Goal: Transaction & Acquisition: Purchase product/service

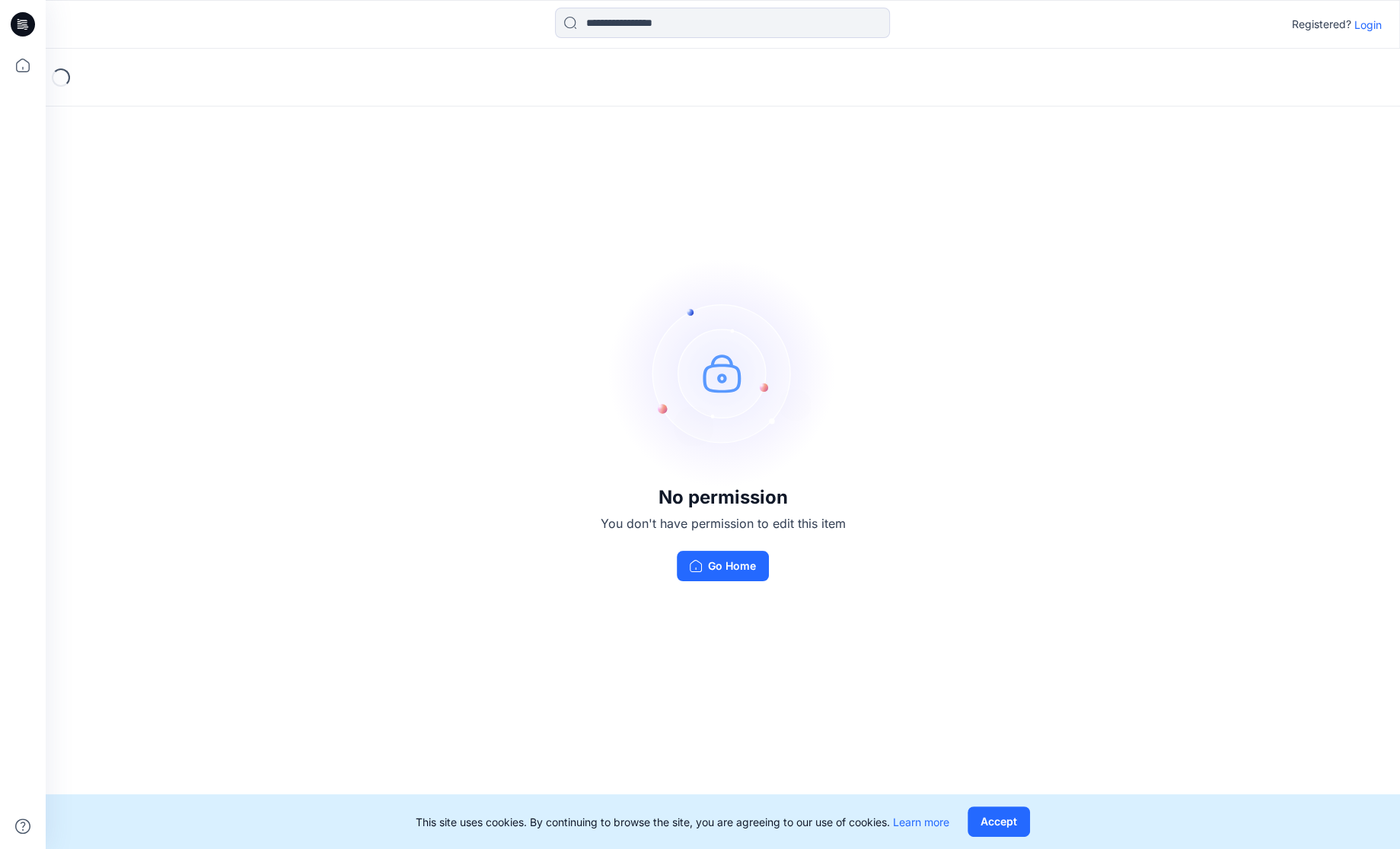
click at [1383, 27] on div "Registered? Login" at bounding box center [722, 24] width 1354 height 34
click at [1370, 21] on p "Login" at bounding box center [1368, 25] width 27 height 16
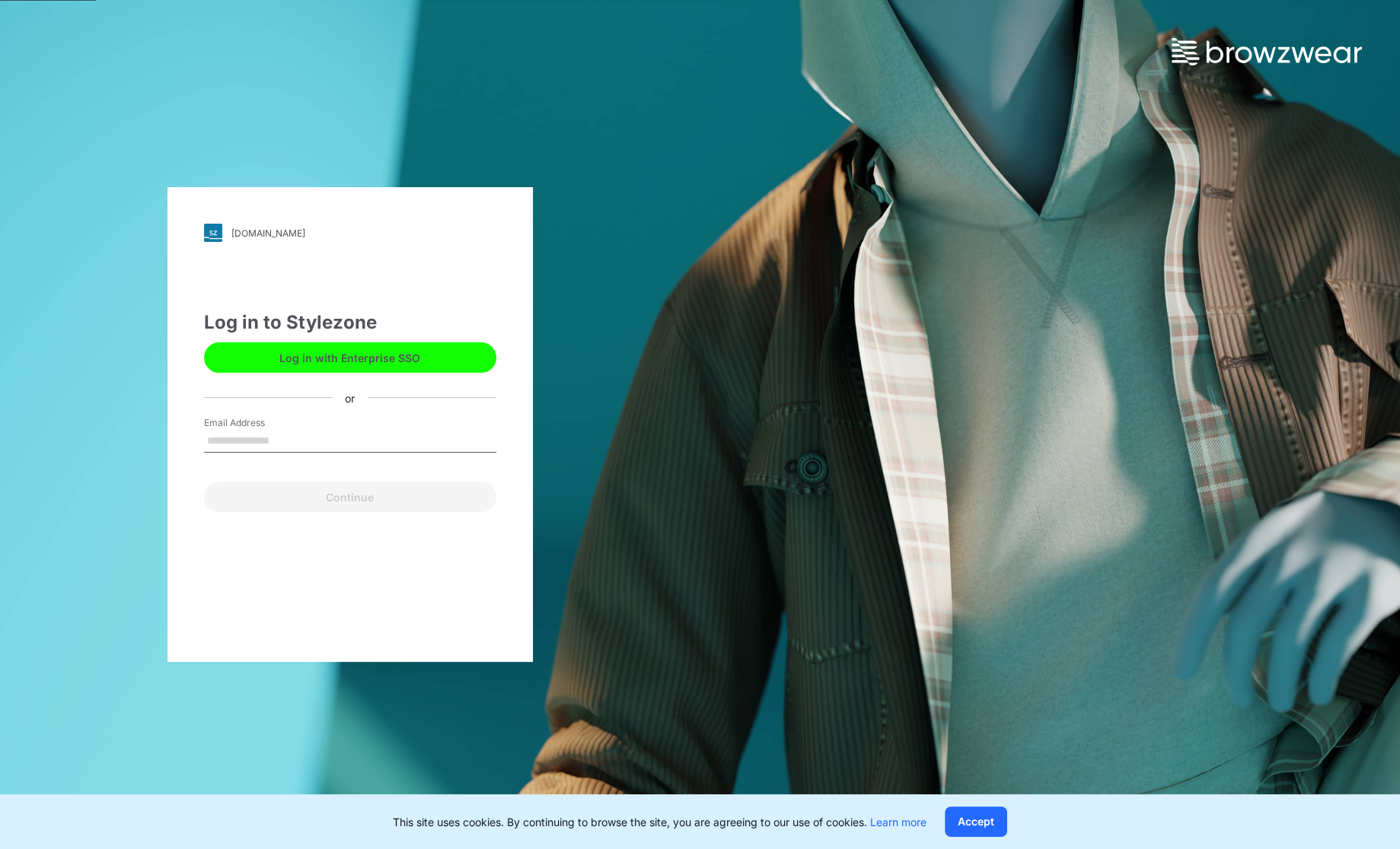
click at [330, 445] on input "Email Address" at bounding box center [350, 441] width 293 height 23
type input "**********"
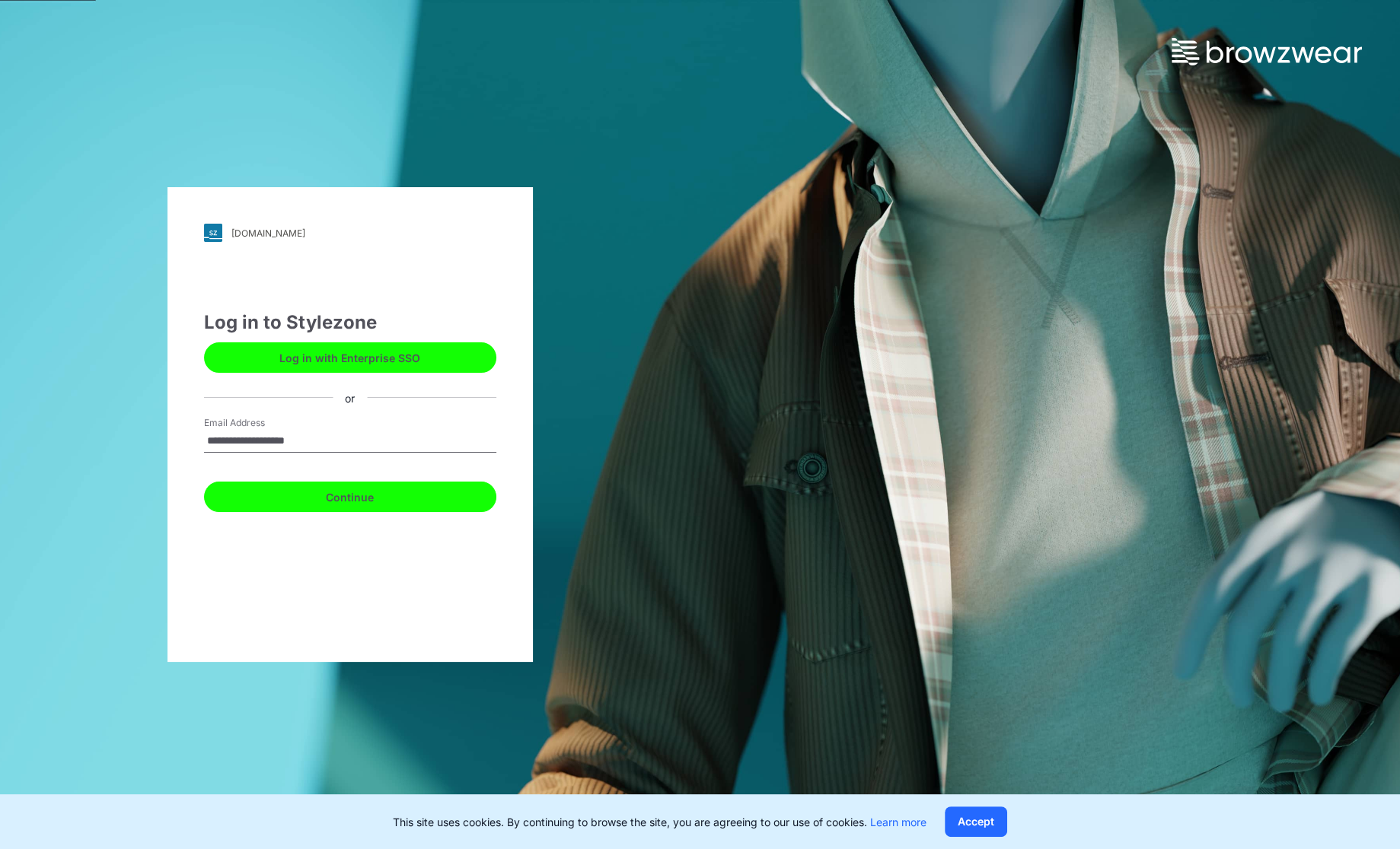
click at [325, 496] on button "Continue" at bounding box center [350, 496] width 293 height 30
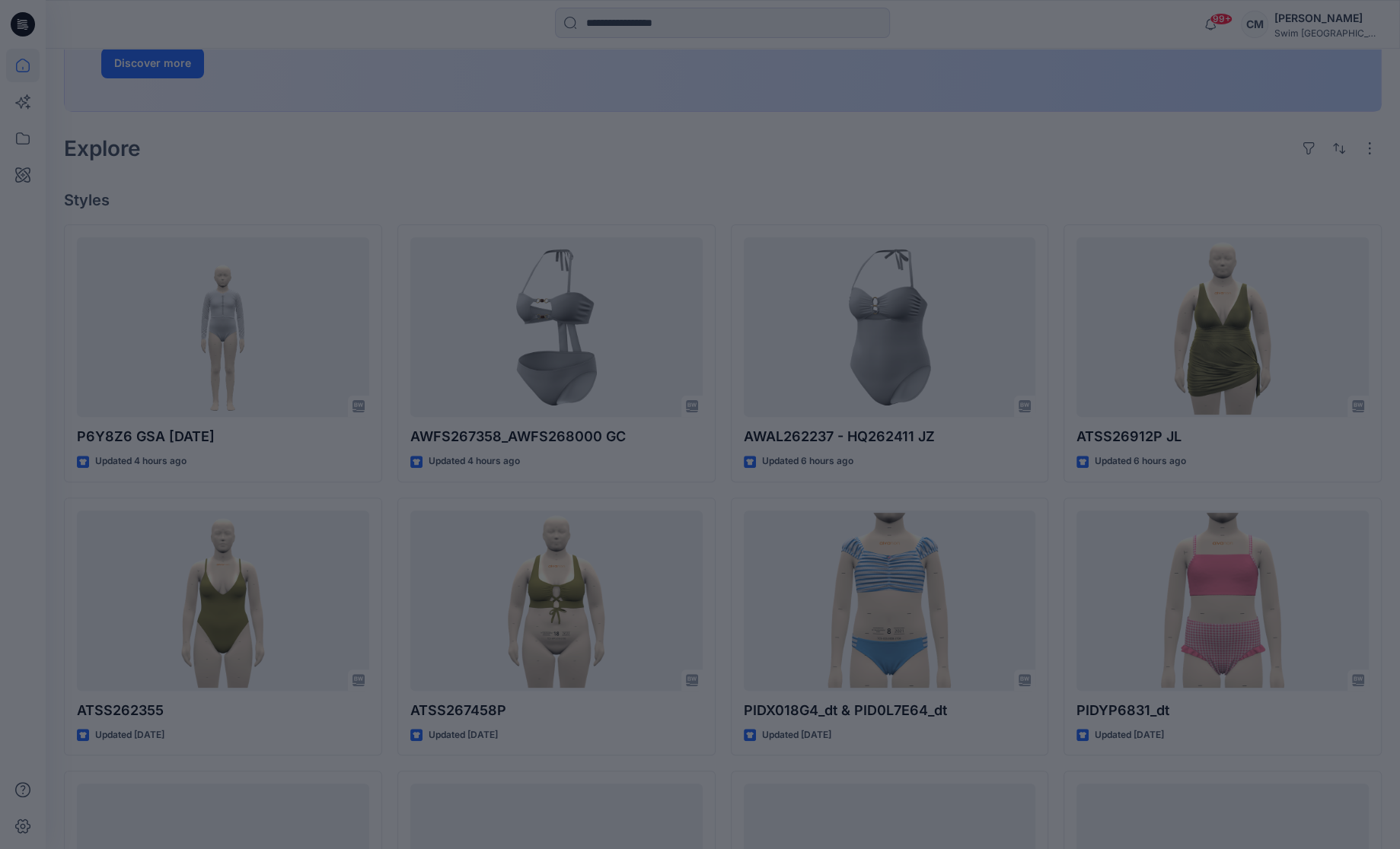
scroll to position [302, 0]
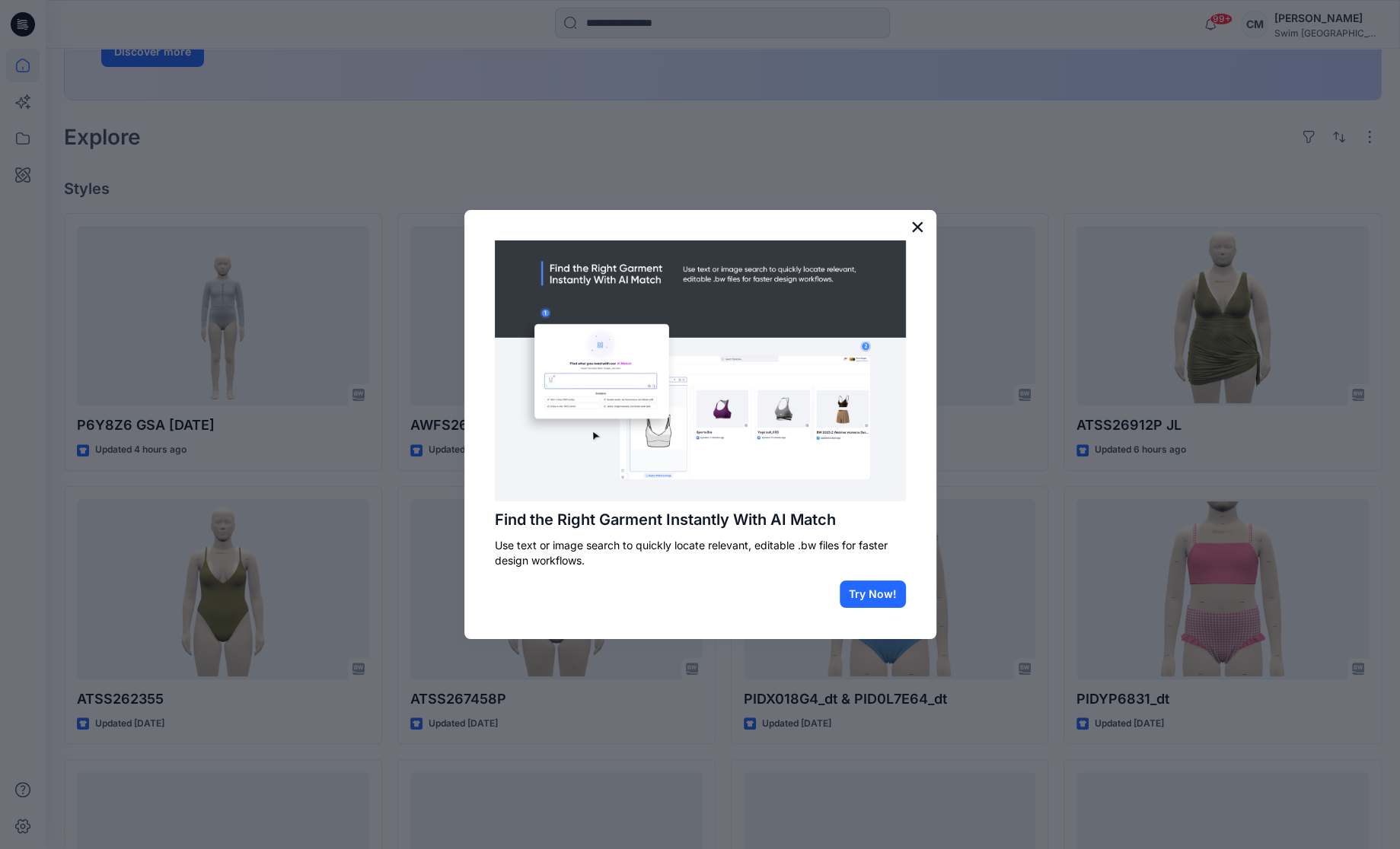
click at [924, 224] on button "×" at bounding box center [918, 227] width 15 height 25
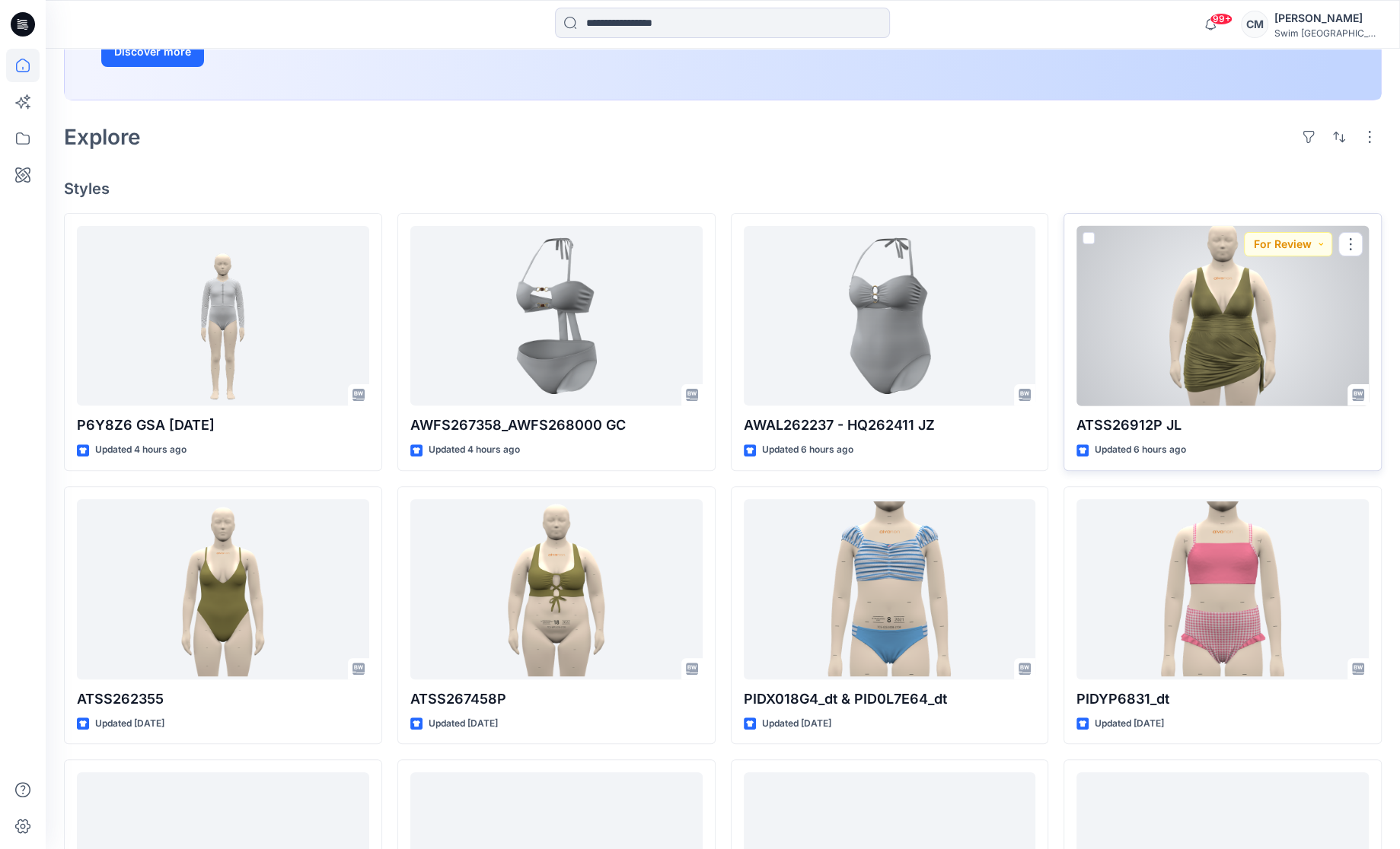
click at [1275, 342] on div at bounding box center [1222, 316] width 293 height 180
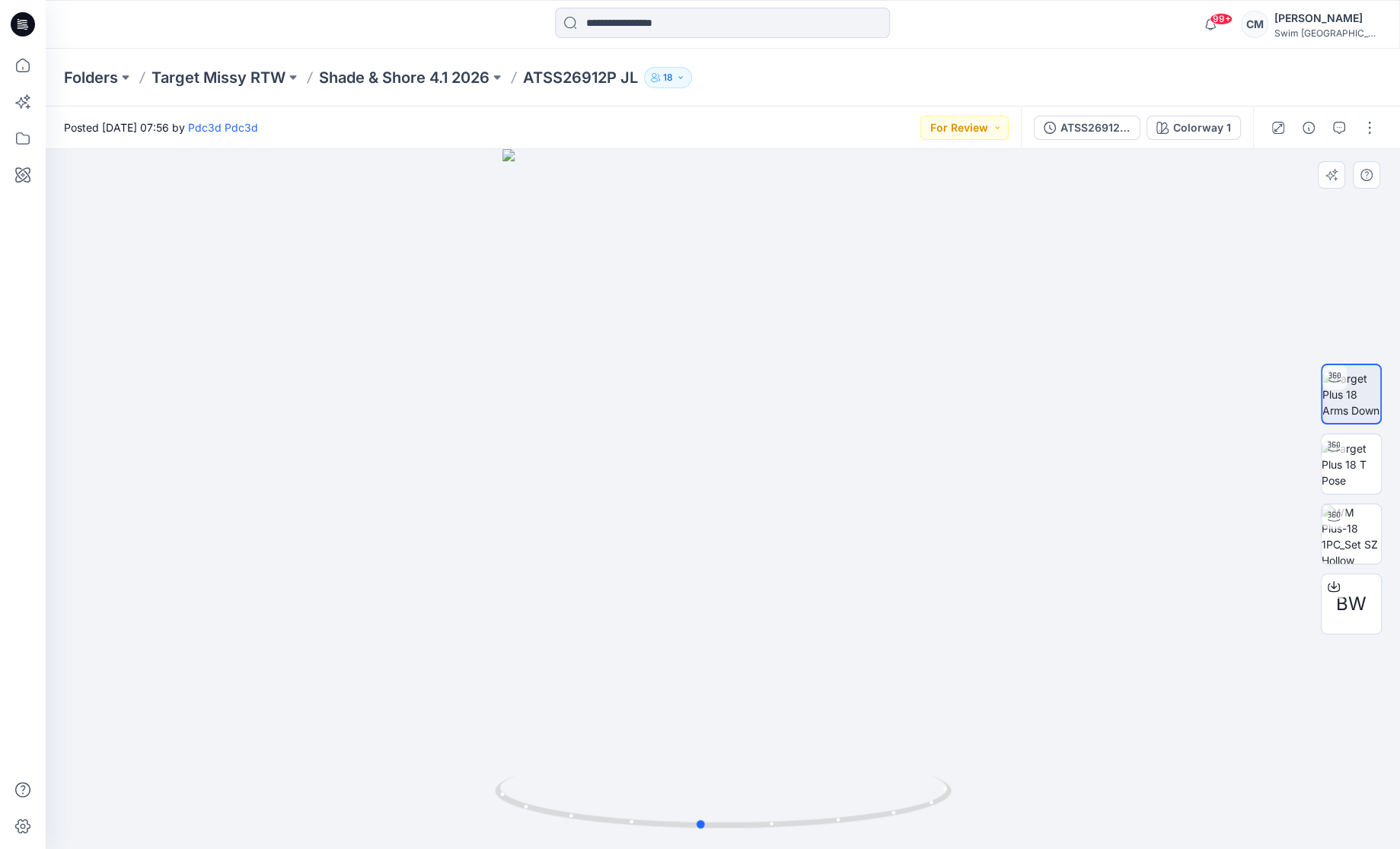
drag, startPoint x: 889, startPoint y: 481, endPoint x: 409, endPoint y: 552, distance: 485.2
click at [409, 553] on div at bounding box center [723, 499] width 1354 height 701
drag, startPoint x: 670, startPoint y: 559, endPoint x: 936, endPoint y: 553, distance: 266.1
click at [952, 555] on div at bounding box center [723, 499] width 1354 height 701
drag, startPoint x: 838, startPoint y: 676, endPoint x: 728, endPoint y: 654, distance: 112.2
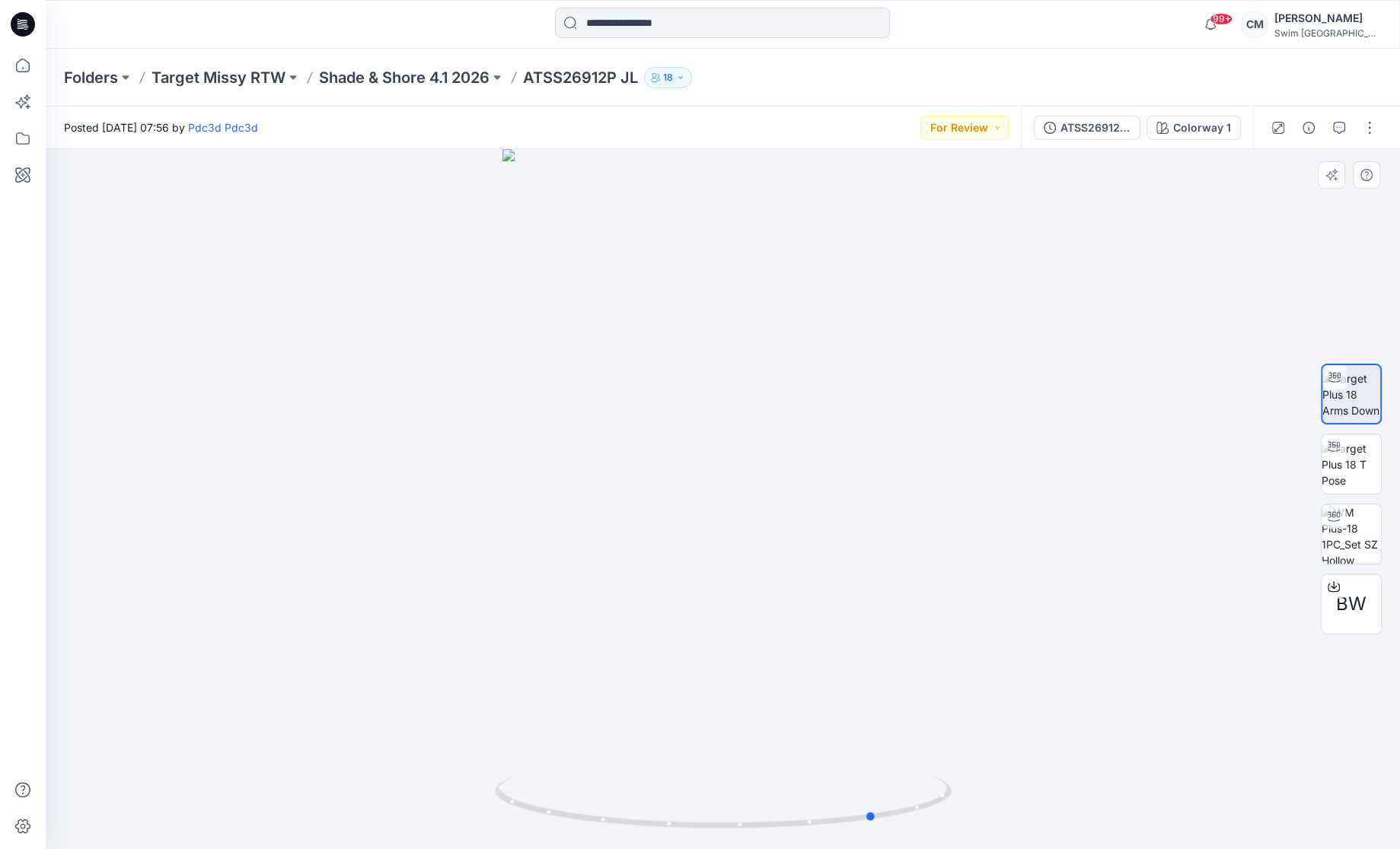
click at [728, 654] on div at bounding box center [723, 499] width 1354 height 701
drag, startPoint x: 802, startPoint y: 749, endPoint x: 788, endPoint y: 728, distance: 25.2
click at [788, 732] on div at bounding box center [723, 499] width 1354 height 701
drag, startPoint x: 788, startPoint y: 725, endPoint x: 805, endPoint y: 408, distance: 317.5
click at [805, 408] on img at bounding box center [723, 181] width 898 height 1336
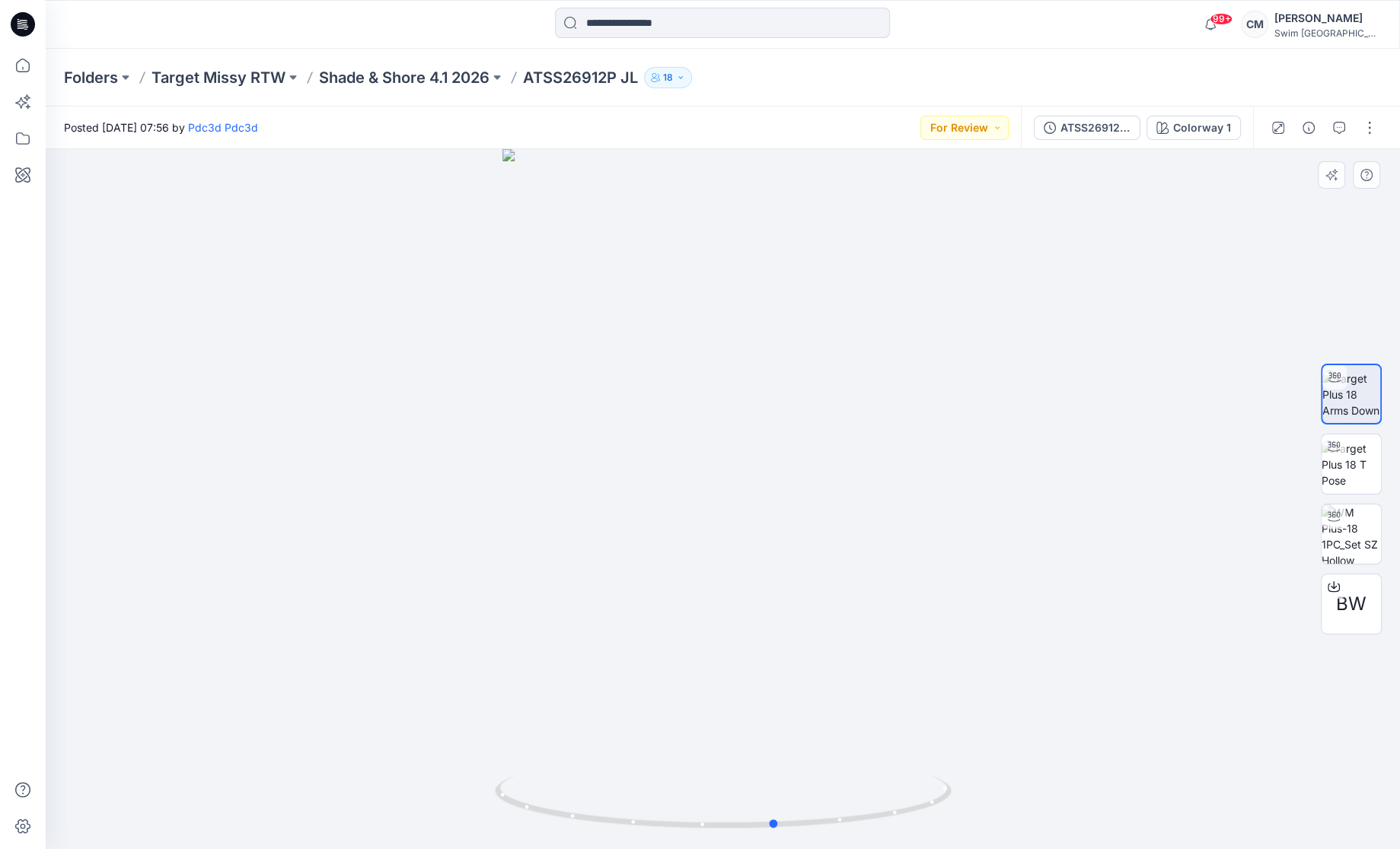
drag, startPoint x: 876, startPoint y: 741, endPoint x: 796, endPoint y: 723, distance: 82.0
click at [796, 723] on div at bounding box center [723, 499] width 1354 height 701
drag, startPoint x: 850, startPoint y: 364, endPoint x: 835, endPoint y: 667, distance: 303.4
click at [835, 667] on img at bounding box center [724, 345] width 851 height 1009
drag, startPoint x: 925, startPoint y: 424, endPoint x: 925, endPoint y: 312, distance: 112.0
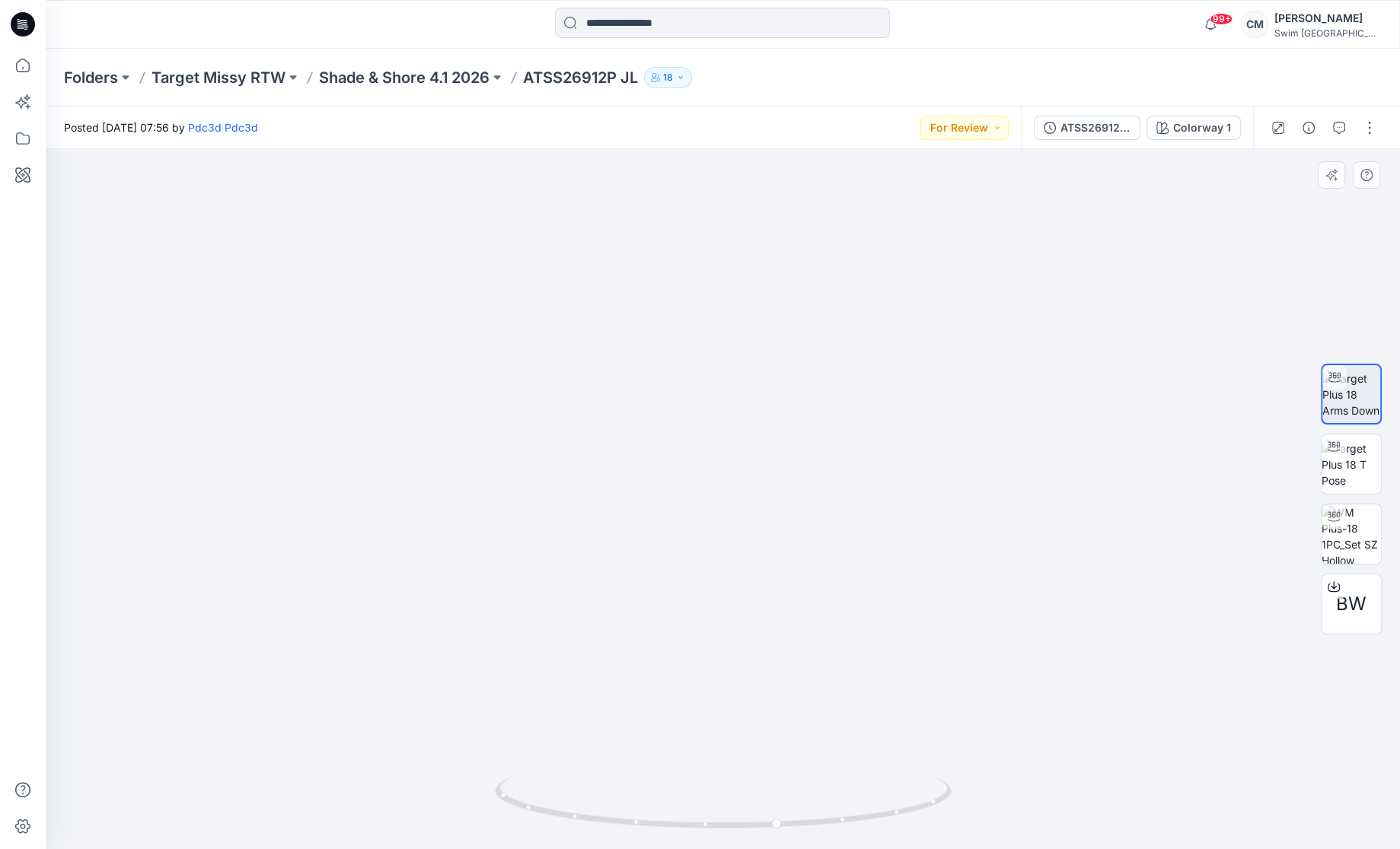
click at [925, 312] on img at bounding box center [723, 205] width 898 height 1287
click at [405, 84] on p "Shade & Shore 4.1 2026" at bounding box center [404, 77] width 170 height 21
